Goal: Task Accomplishment & Management: Complete application form

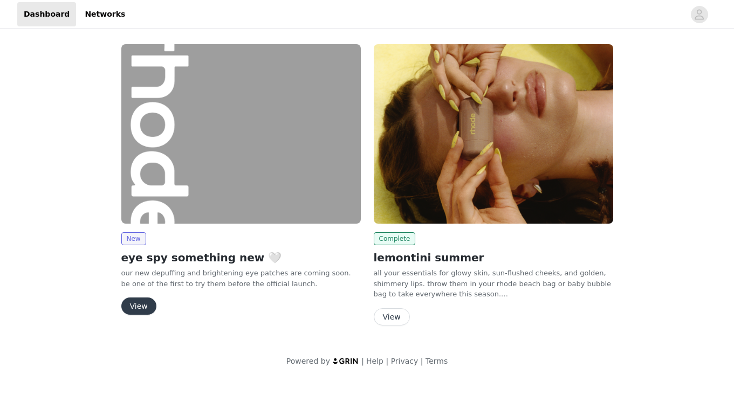
click at [136, 309] on button "View" at bounding box center [138, 306] width 35 height 17
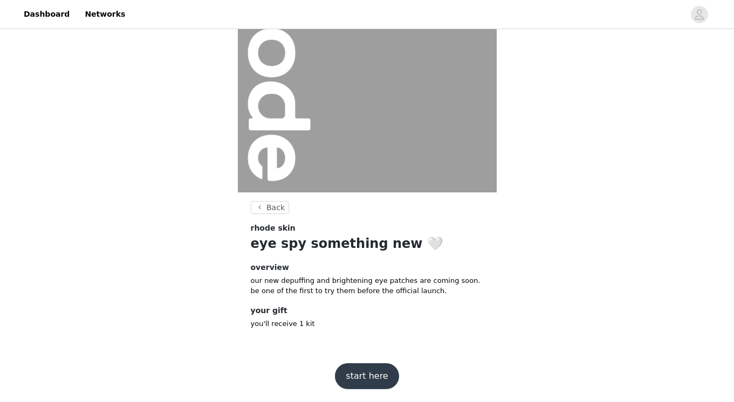
scroll to position [98, 0]
click at [366, 385] on button "start here" at bounding box center [367, 377] width 64 height 26
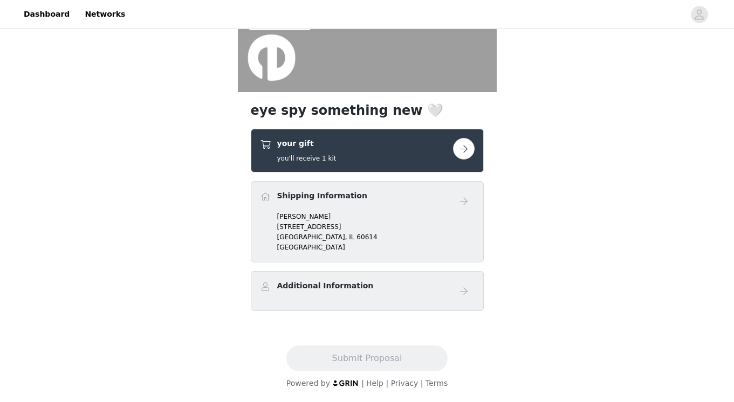
scroll to position [198, 0]
click at [461, 154] on button "button" at bounding box center [464, 149] width 22 height 22
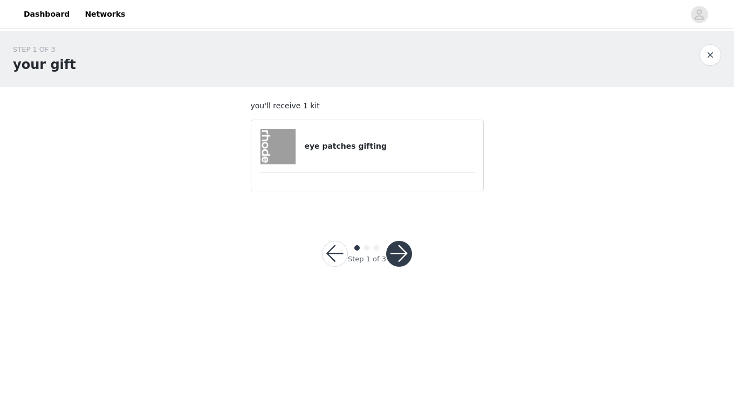
click at [403, 246] on button "button" at bounding box center [399, 254] width 26 height 26
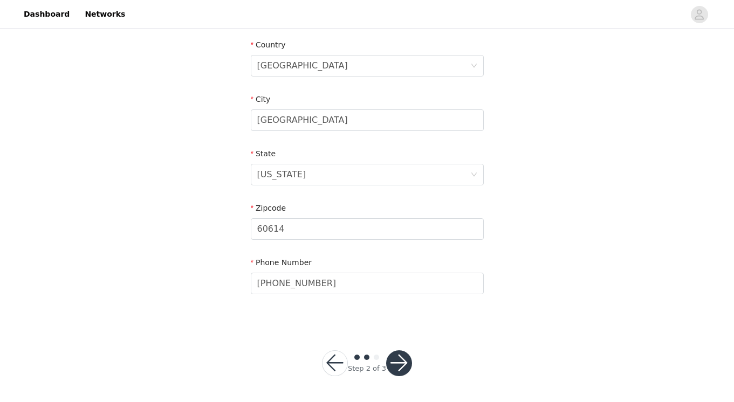
scroll to position [333, 0]
click at [396, 363] on button "button" at bounding box center [399, 364] width 26 height 26
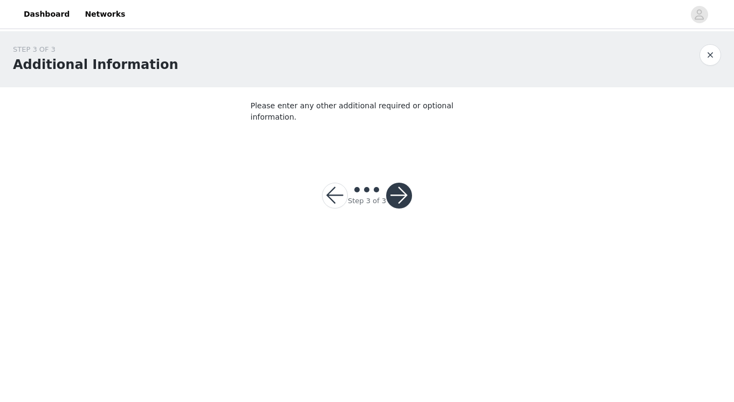
click at [412, 174] on div "Step 3 of 3" at bounding box center [367, 196] width 116 height 52
click at [402, 183] on button "button" at bounding box center [399, 196] width 26 height 26
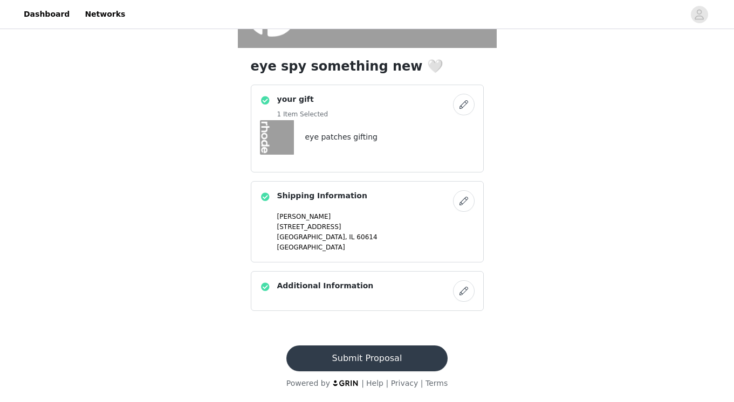
scroll to position [243, 0]
click at [393, 359] on button "Submit Proposal" at bounding box center [366, 359] width 161 height 26
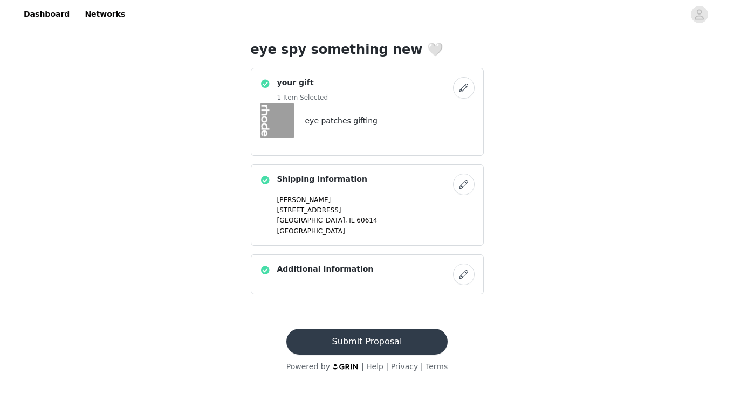
scroll to position [0, 0]
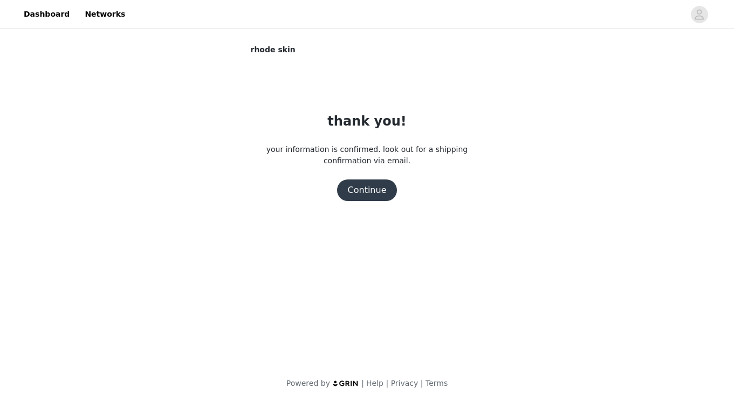
click at [370, 187] on button "Continue" at bounding box center [367, 191] width 60 height 22
